Goal: Information Seeking & Learning: Find specific page/section

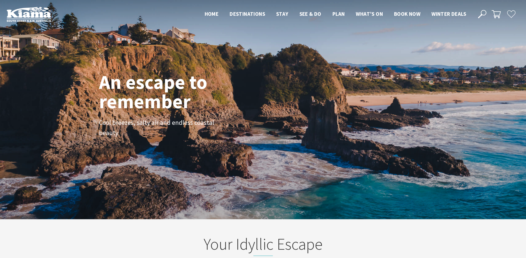
scroll to position [97, 530]
click at [477, 15] on div "Close Nav Home Destinations Towns & Villages Kiama Gerringong Gerroa Jamberoo M…" at bounding box center [359, 14] width 320 height 9
click at [485, 12] on icon at bounding box center [482, 14] width 8 height 8
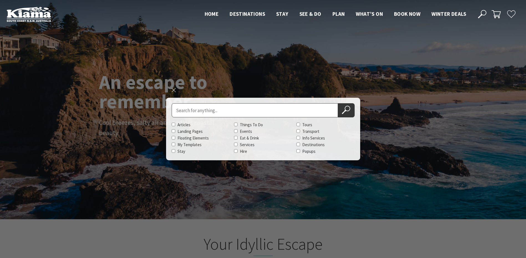
click at [280, 115] on input "Search for" at bounding box center [255, 110] width 166 height 14
type input "visitor guide"
click at [348, 111] on use at bounding box center [346, 110] width 8 height 8
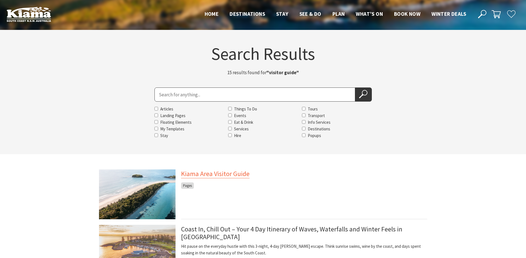
click at [218, 172] on link "Kiama Area Visitor Guide" at bounding box center [215, 174] width 68 height 9
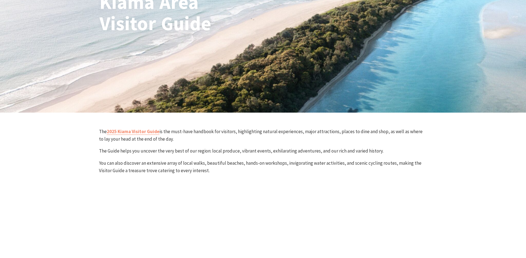
scroll to position [166, 0]
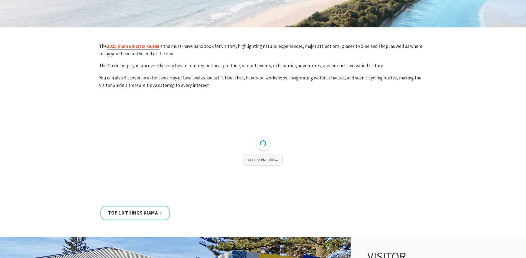
click at [139, 45] on link "2025 Kiama Visitor Guide" at bounding box center [133, 46] width 53 height 6
